Goal: Transaction & Acquisition: Book appointment/travel/reservation

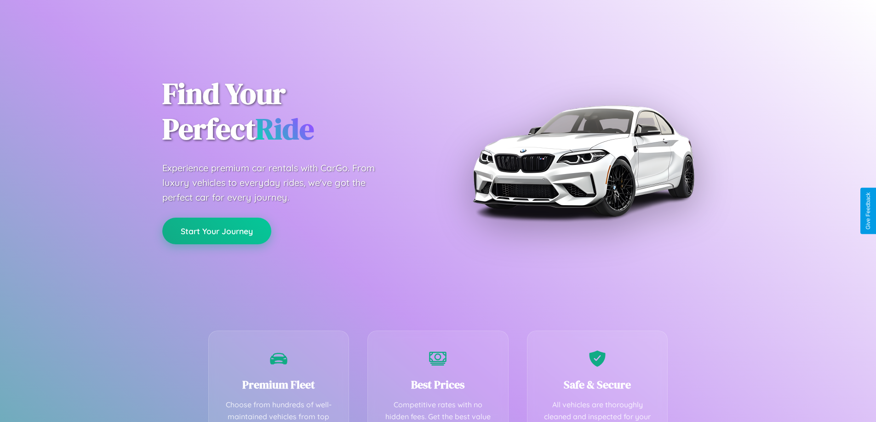
click at [216, 231] on button "Start Your Journey" at bounding box center [216, 231] width 109 height 27
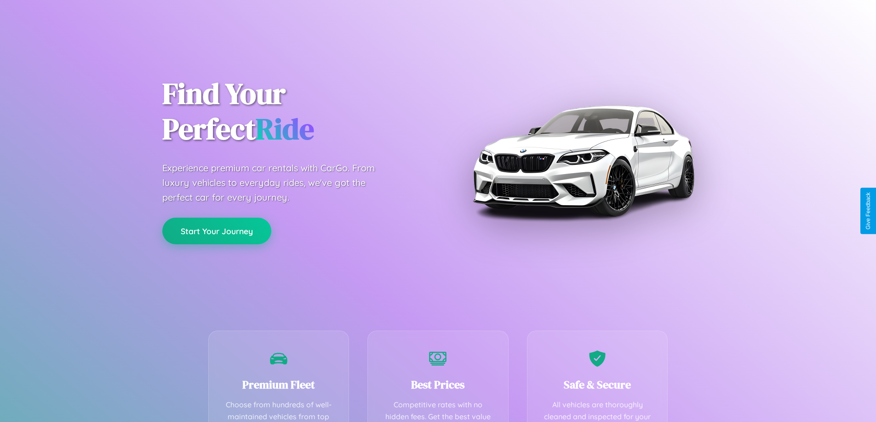
click at [216, 231] on button "Start Your Journey" at bounding box center [216, 231] width 109 height 27
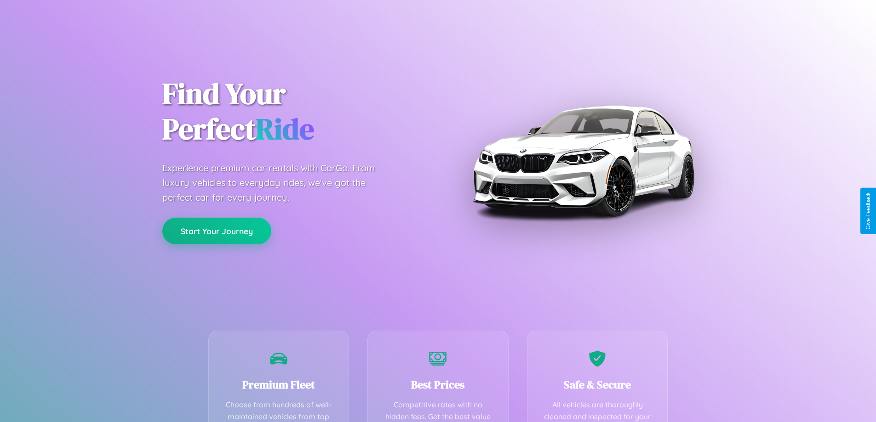
click at [216, 231] on button "Start Your Journey" at bounding box center [216, 231] width 109 height 27
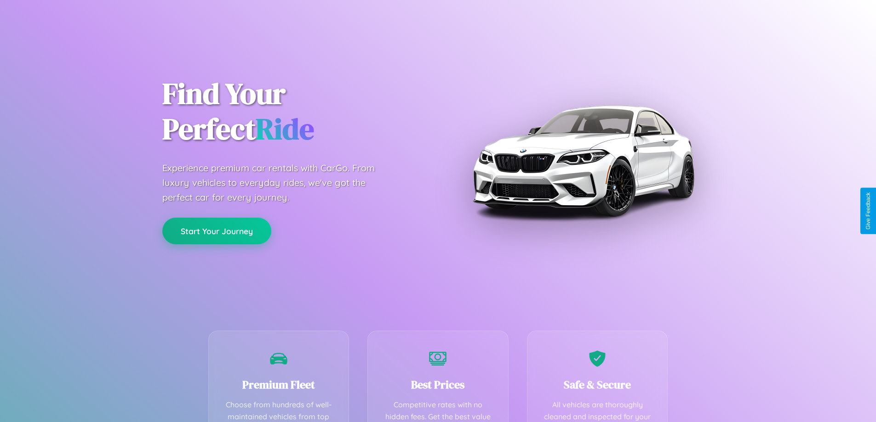
click at [216, 231] on button "Start Your Journey" at bounding box center [216, 231] width 109 height 27
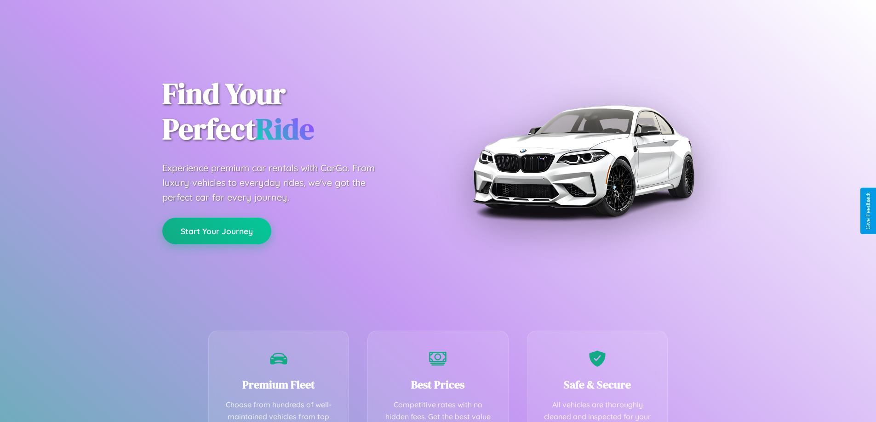
click at [216, 231] on button "Start Your Journey" at bounding box center [216, 231] width 109 height 27
